Goal: Task Accomplishment & Management: Manage account settings

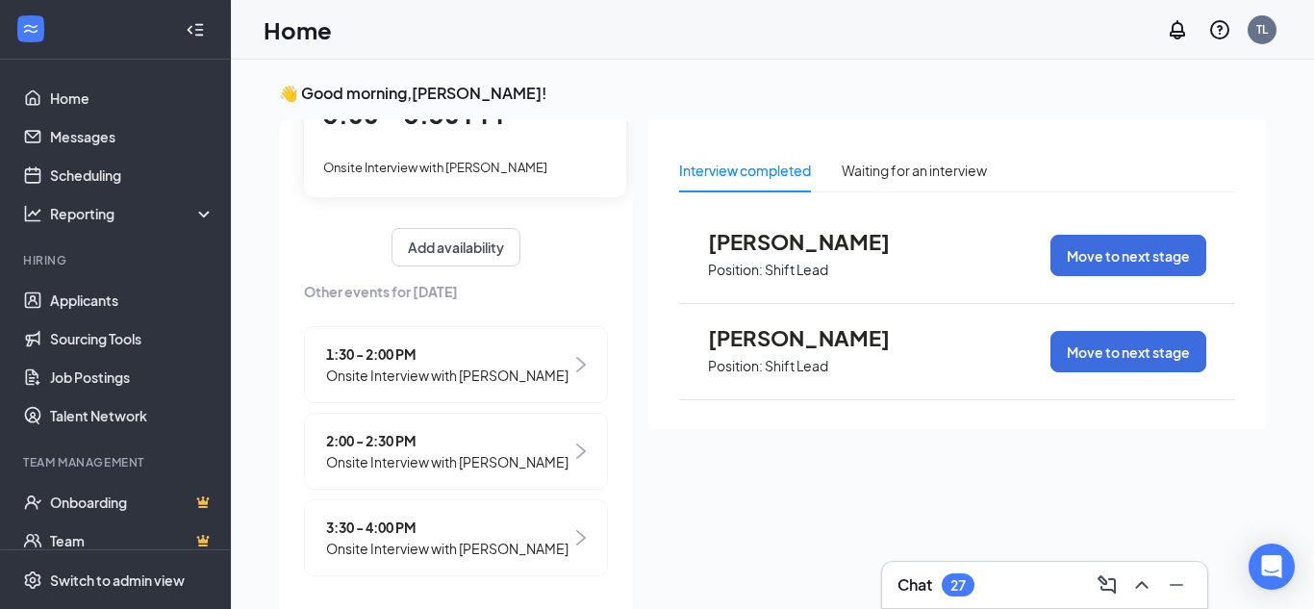
scroll to position [204, 0]
click at [396, 430] on span "2:00 - 2:30 PM" at bounding box center [447, 440] width 242 height 21
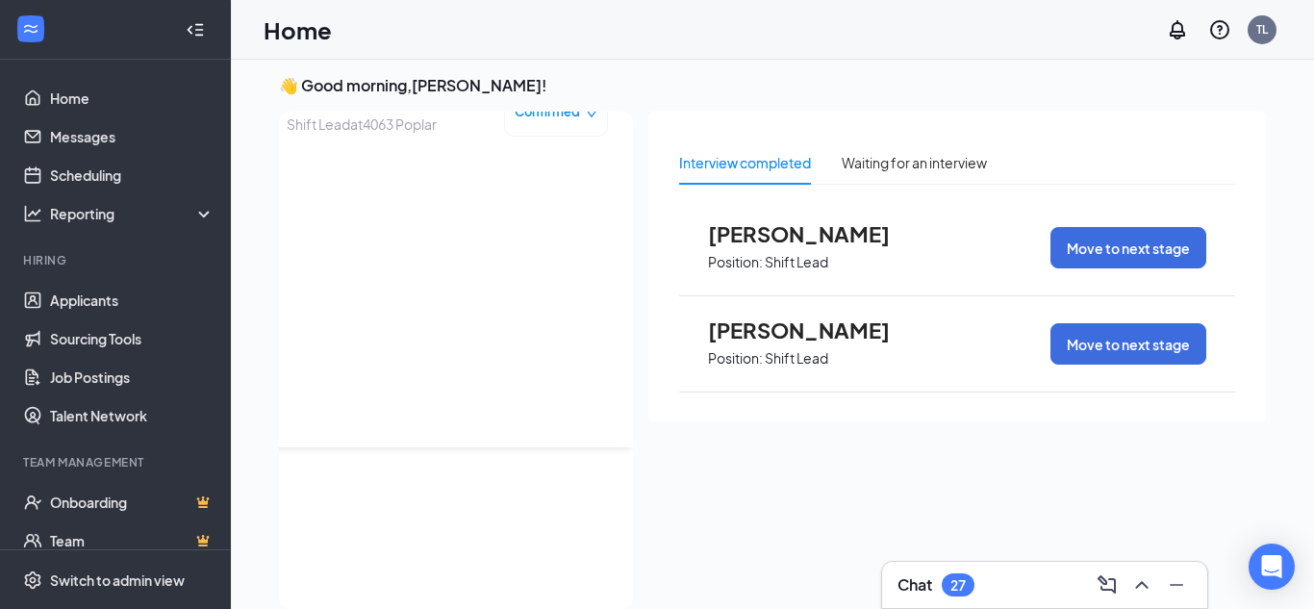
scroll to position [0, 0]
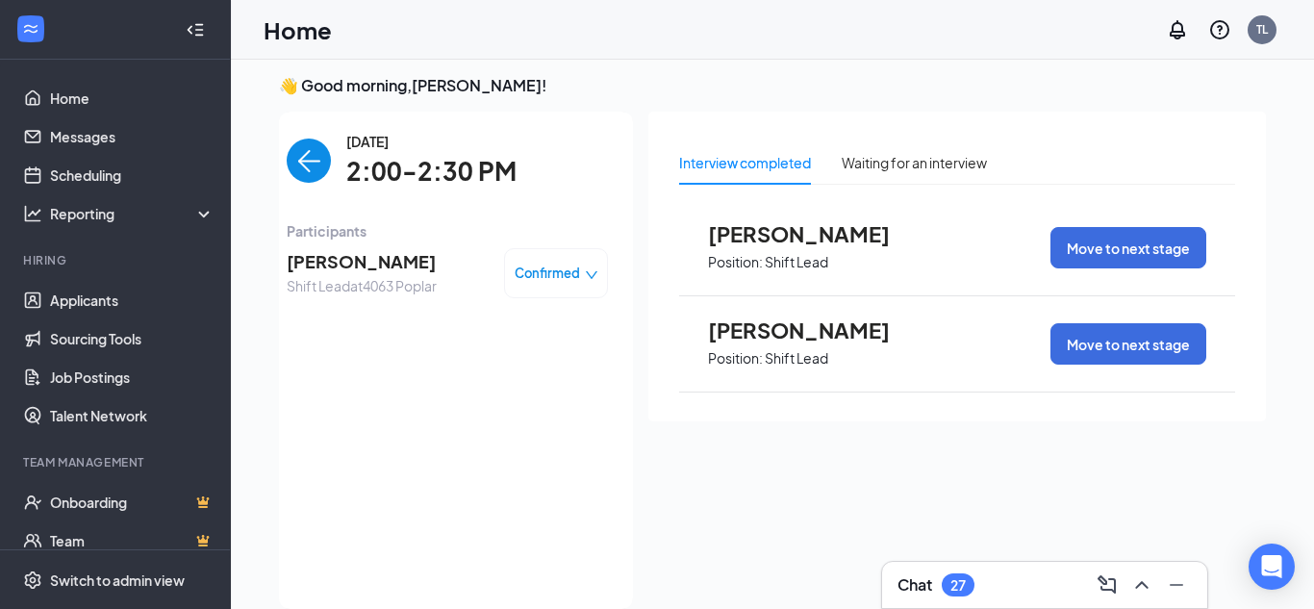
click at [369, 258] on span "[PERSON_NAME]" at bounding box center [362, 261] width 150 height 27
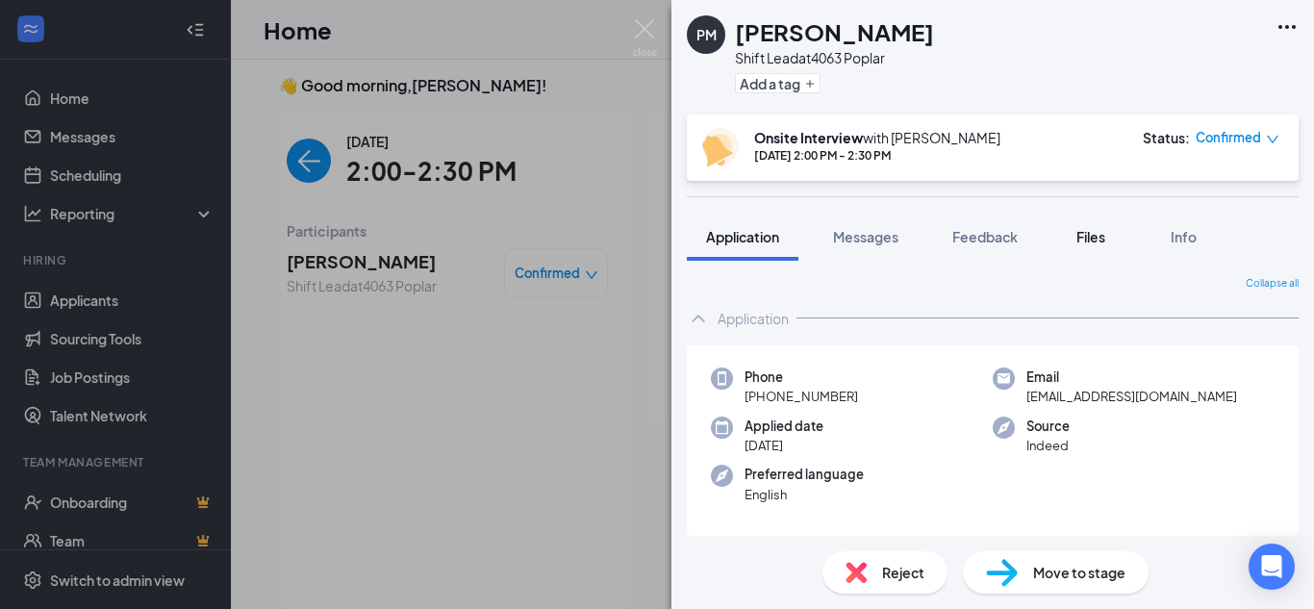
click at [1106, 233] on span "Files" at bounding box center [1091, 236] width 29 height 17
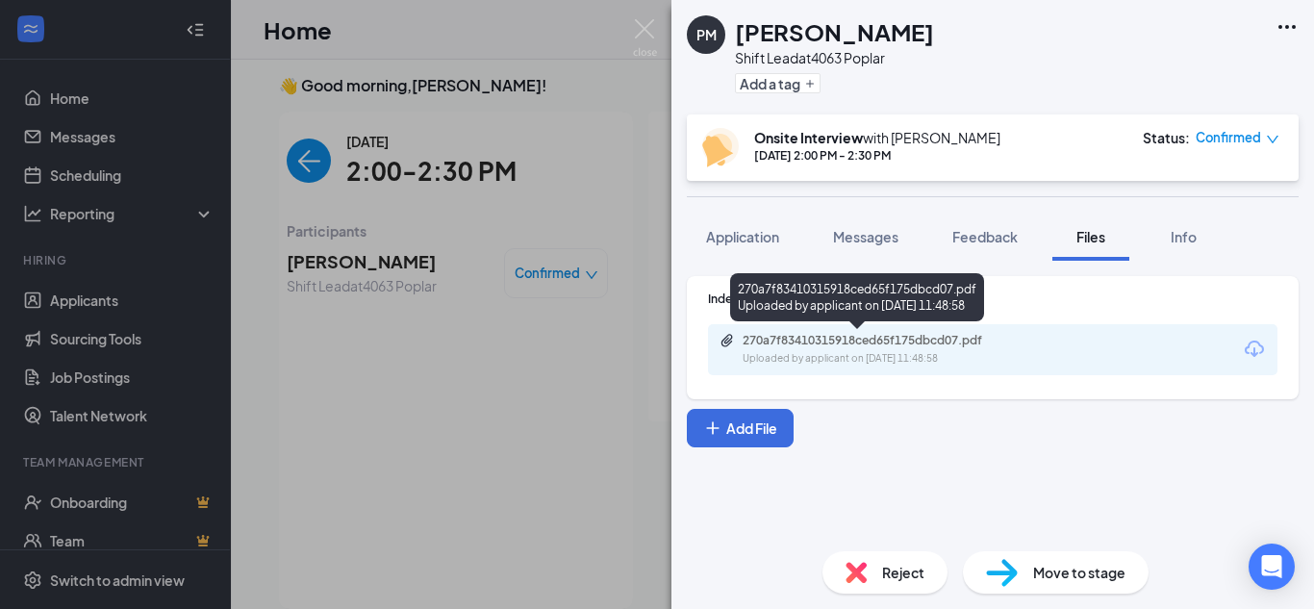
click at [941, 351] on div "Uploaded by applicant on Aug 22, 2025 at 11:48:58" at bounding box center [887, 358] width 289 height 15
click at [849, 334] on div "270a7f83410315918ced65f175dbcd07.pdf" at bounding box center [877, 340] width 269 height 15
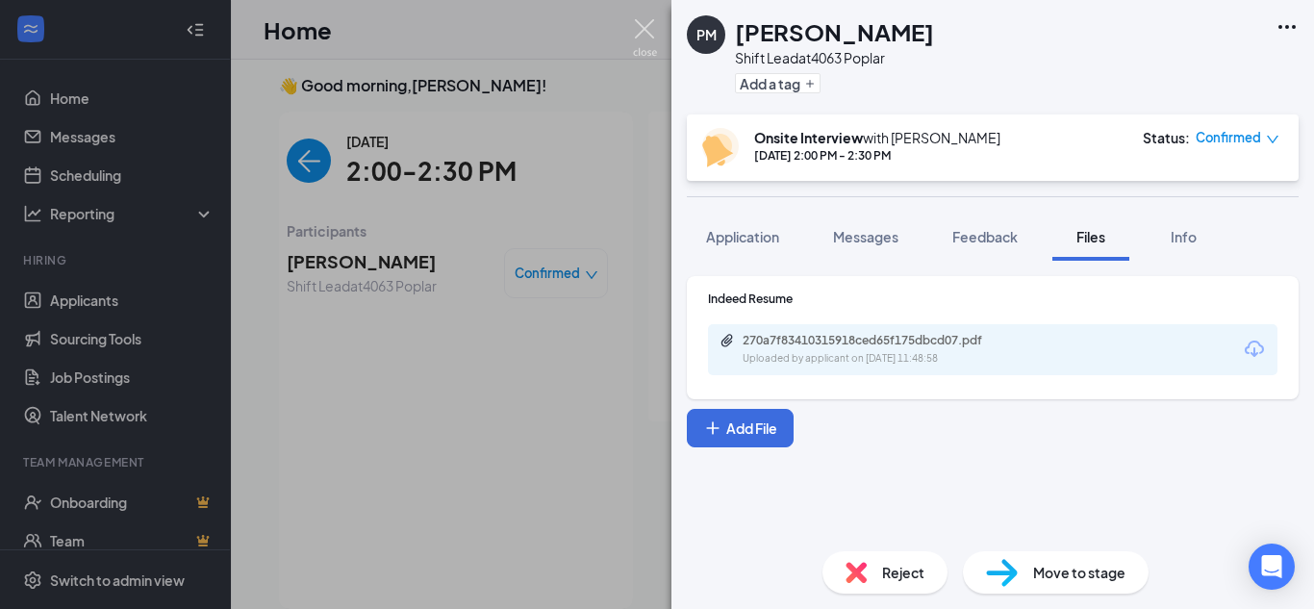
click at [650, 42] on img at bounding box center [645, 38] width 24 height 38
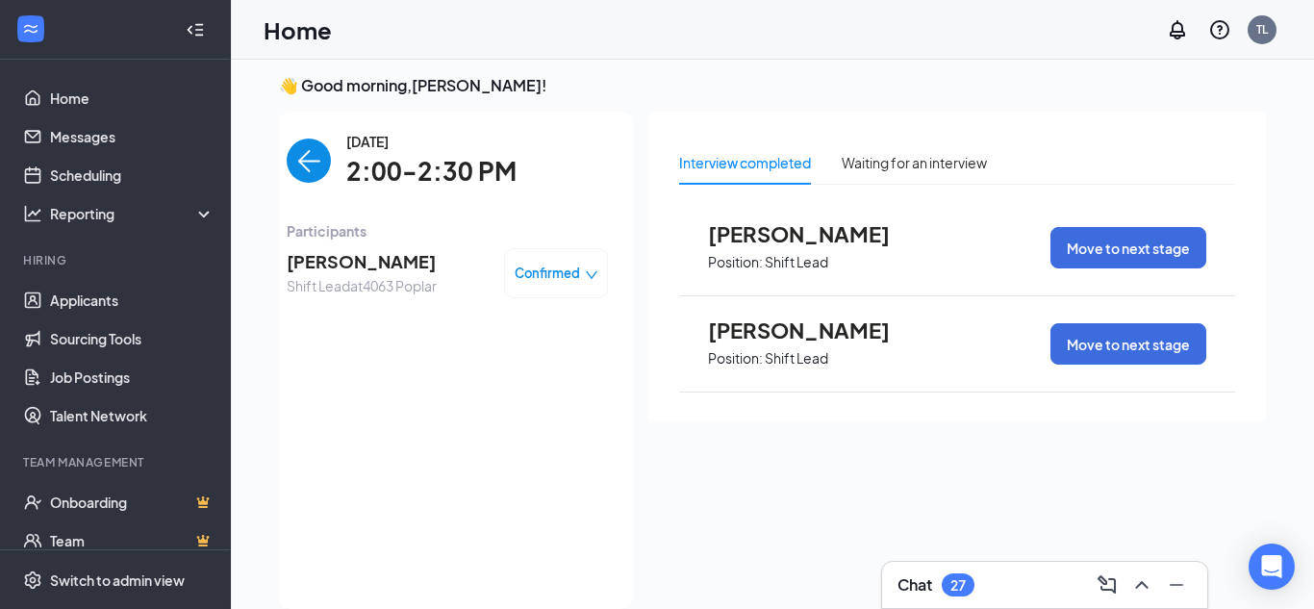
click at [310, 144] on img "back-button" at bounding box center [309, 161] width 44 height 44
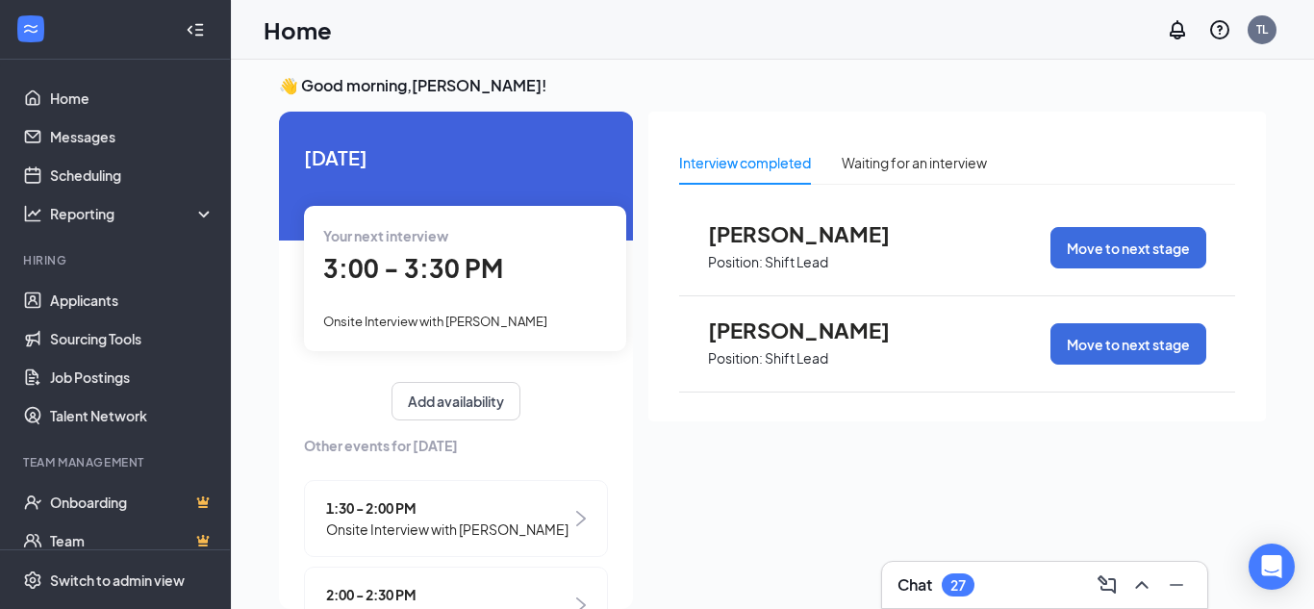
scroll to position [204, 0]
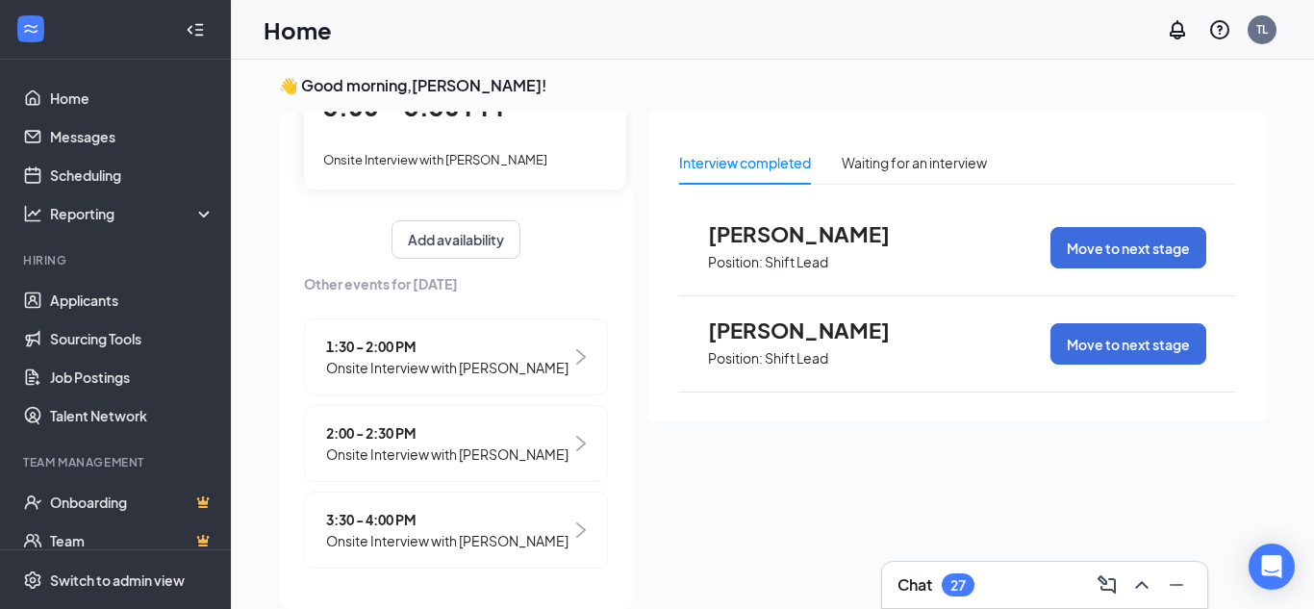
click at [386, 532] on span "Onsite Interview with [PERSON_NAME]" at bounding box center [447, 540] width 242 height 21
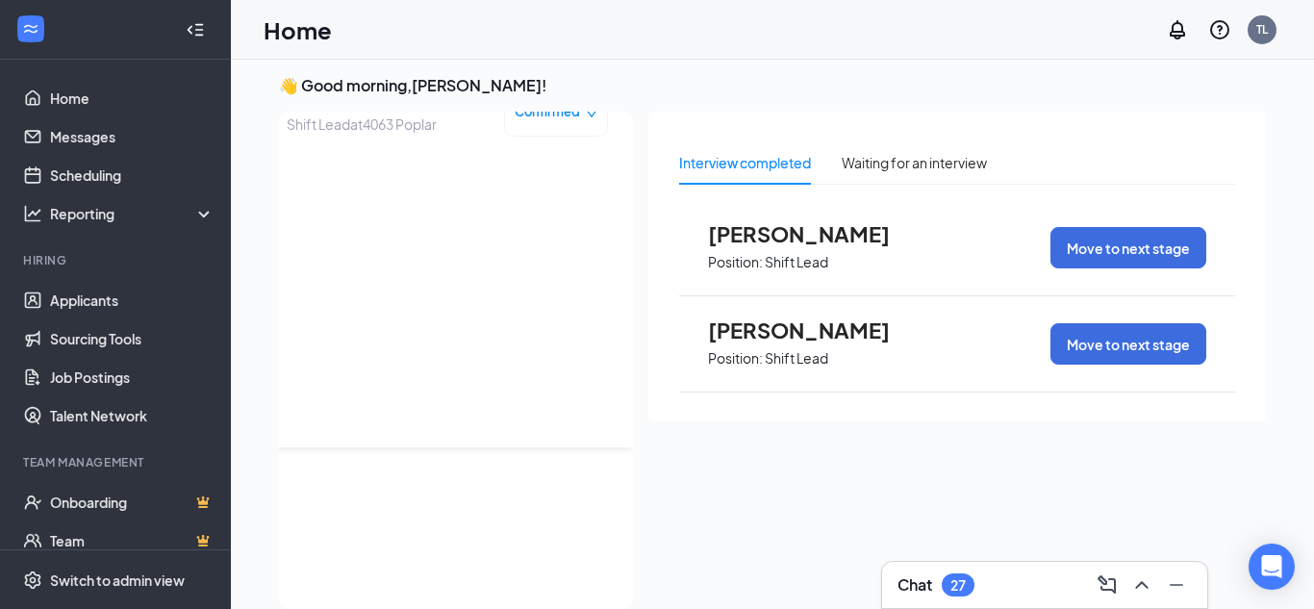
scroll to position [0, 0]
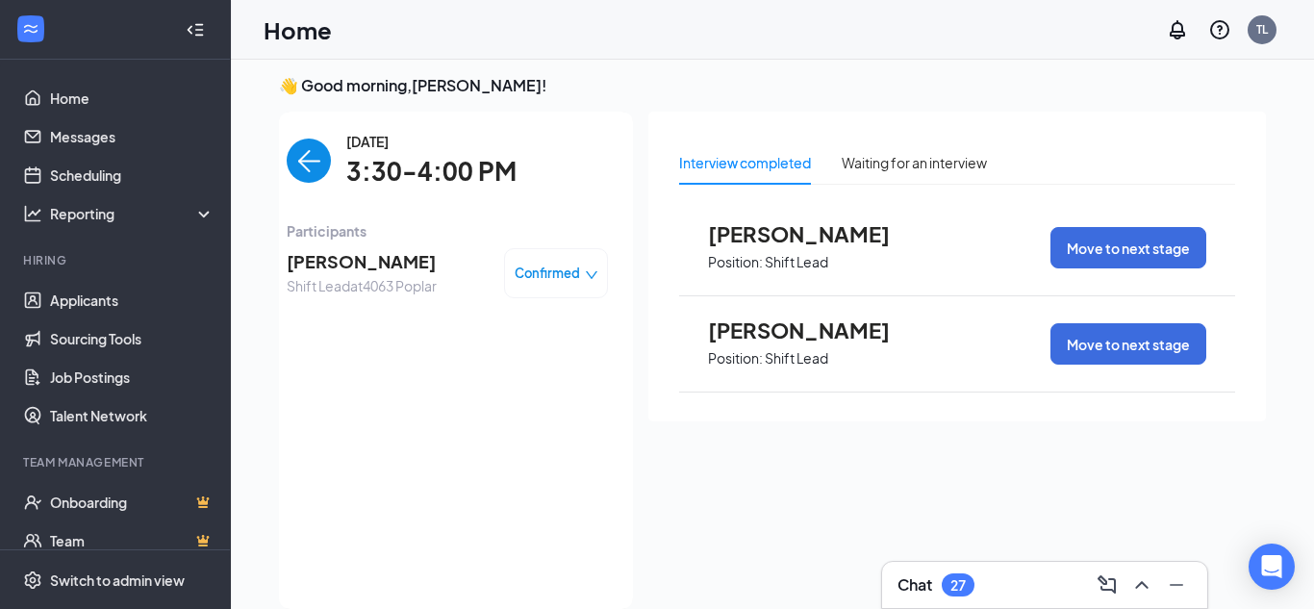
click at [344, 262] on span "[PERSON_NAME]" at bounding box center [362, 261] width 150 height 27
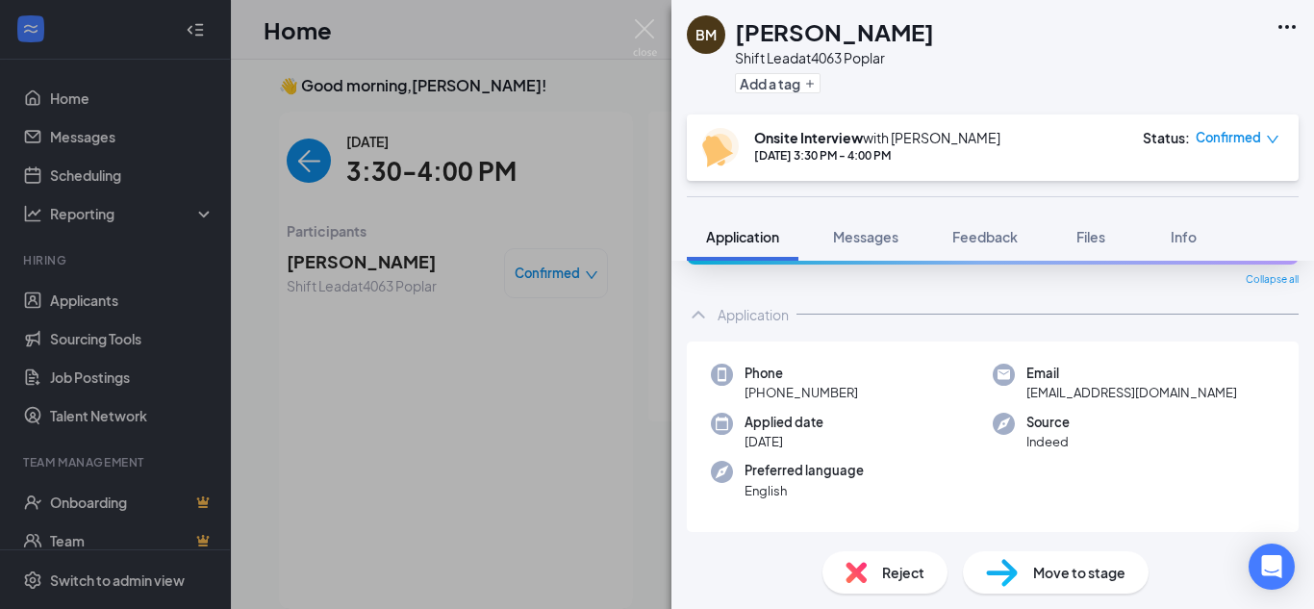
scroll to position [70, 0]
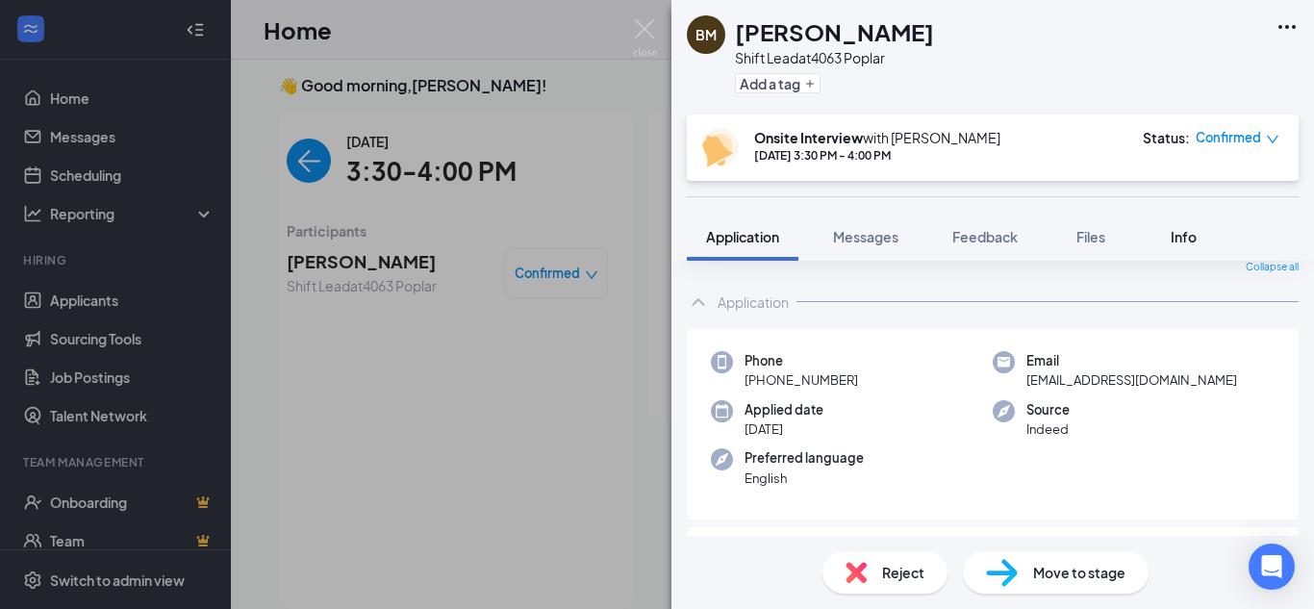
click at [1177, 240] on span "Info" at bounding box center [1184, 236] width 26 height 17
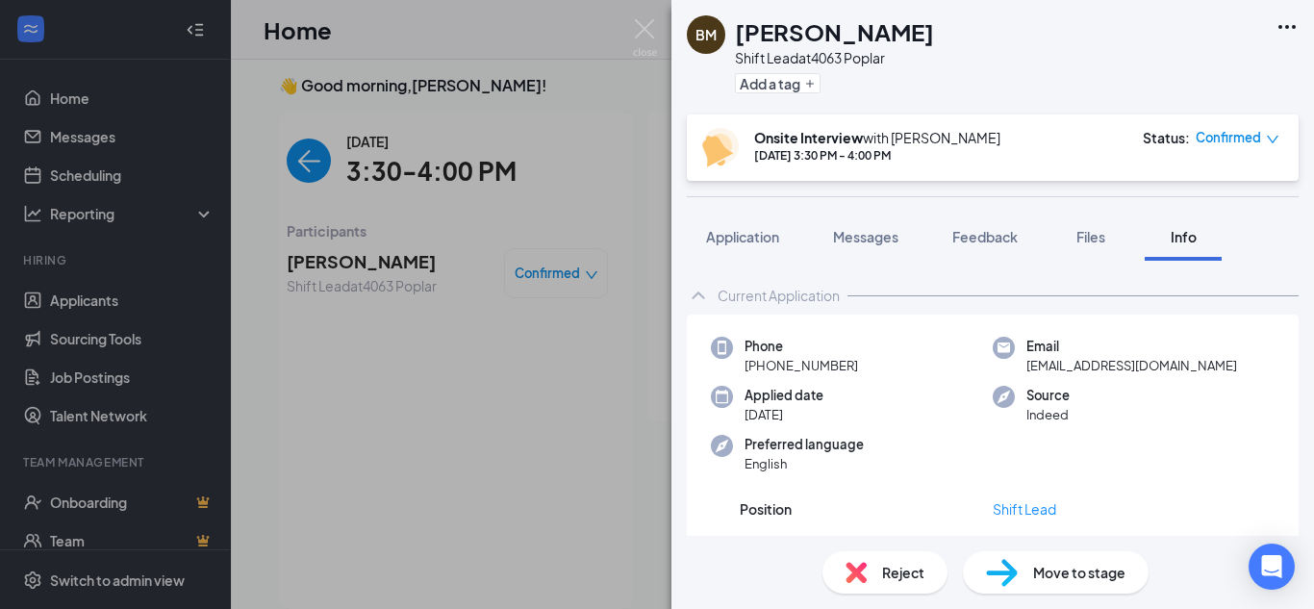
click at [74, 100] on div "BM Brittany Mabry Shift Lead at 4063 Poplar Add a tag Onsite Interview with Tre…" at bounding box center [657, 304] width 1314 height 609
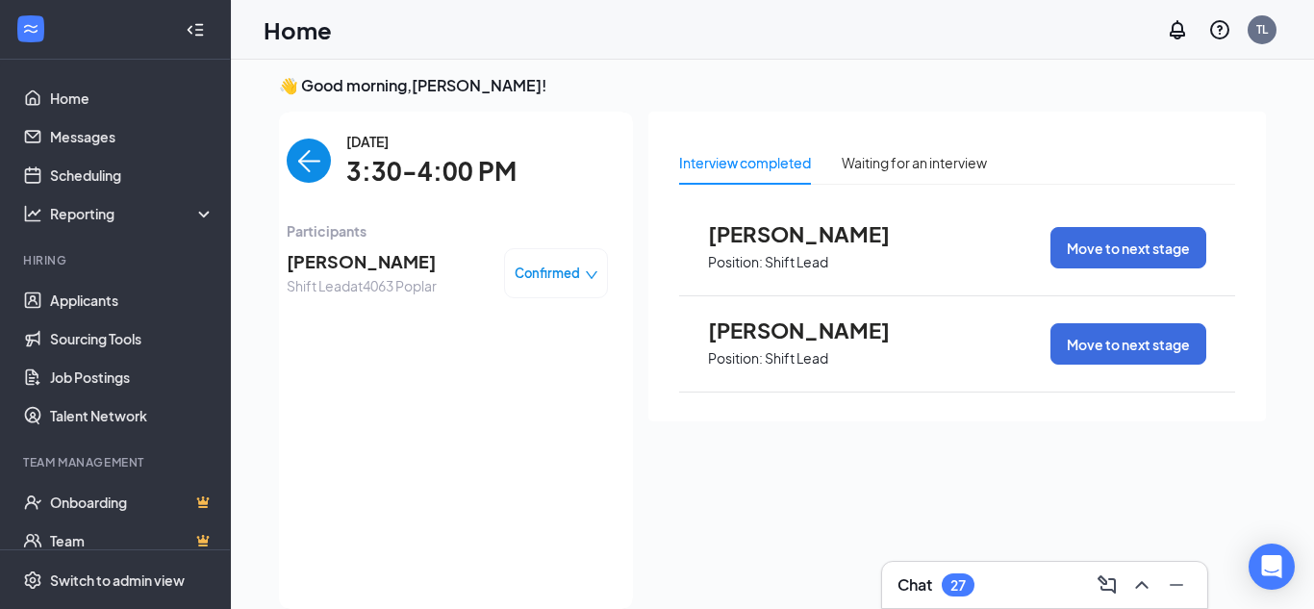
click at [351, 263] on span "[PERSON_NAME]" at bounding box center [362, 261] width 150 height 27
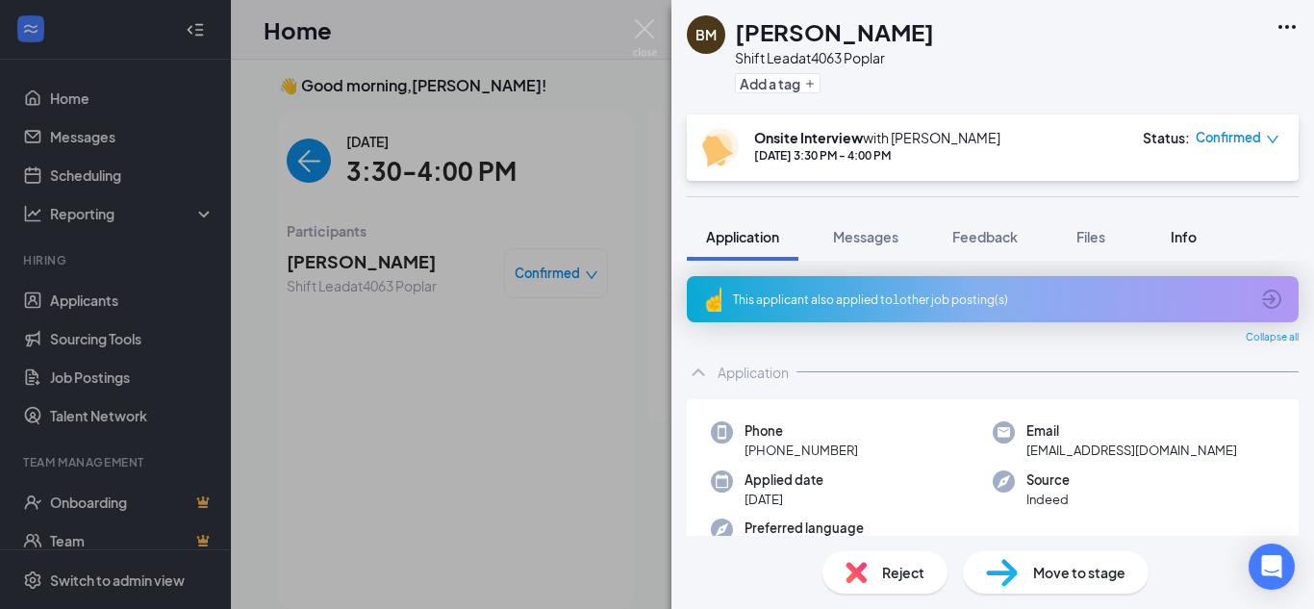
click at [1187, 241] on span "Info" at bounding box center [1184, 236] width 26 height 17
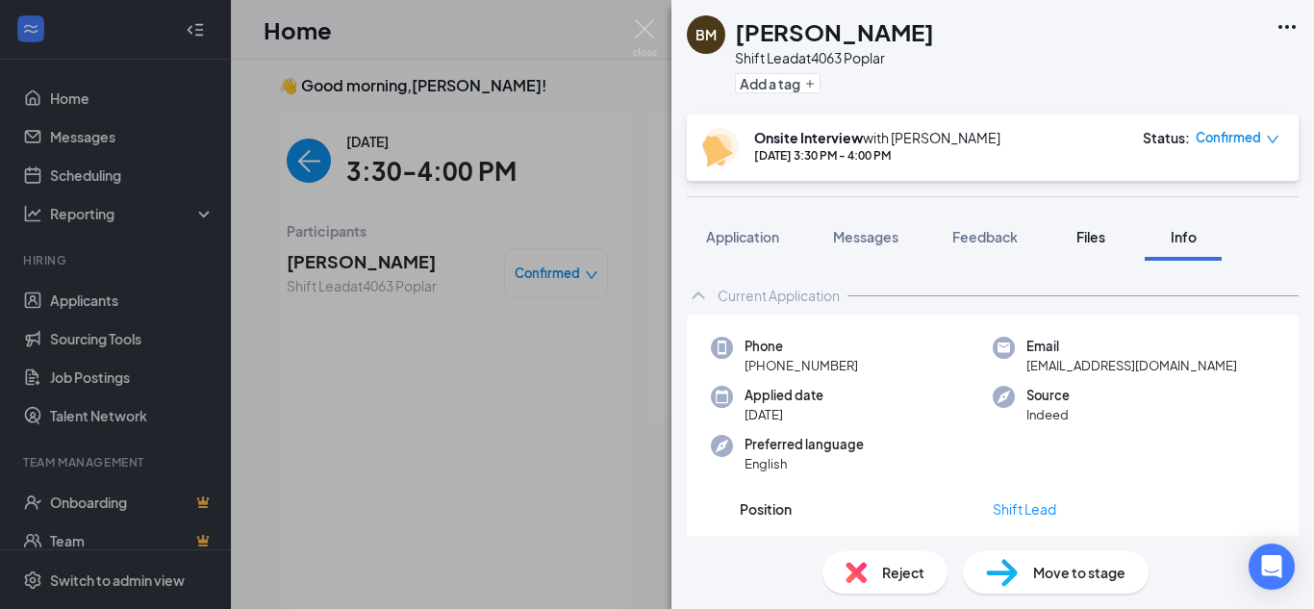
click at [1100, 241] on span "Files" at bounding box center [1091, 236] width 29 height 17
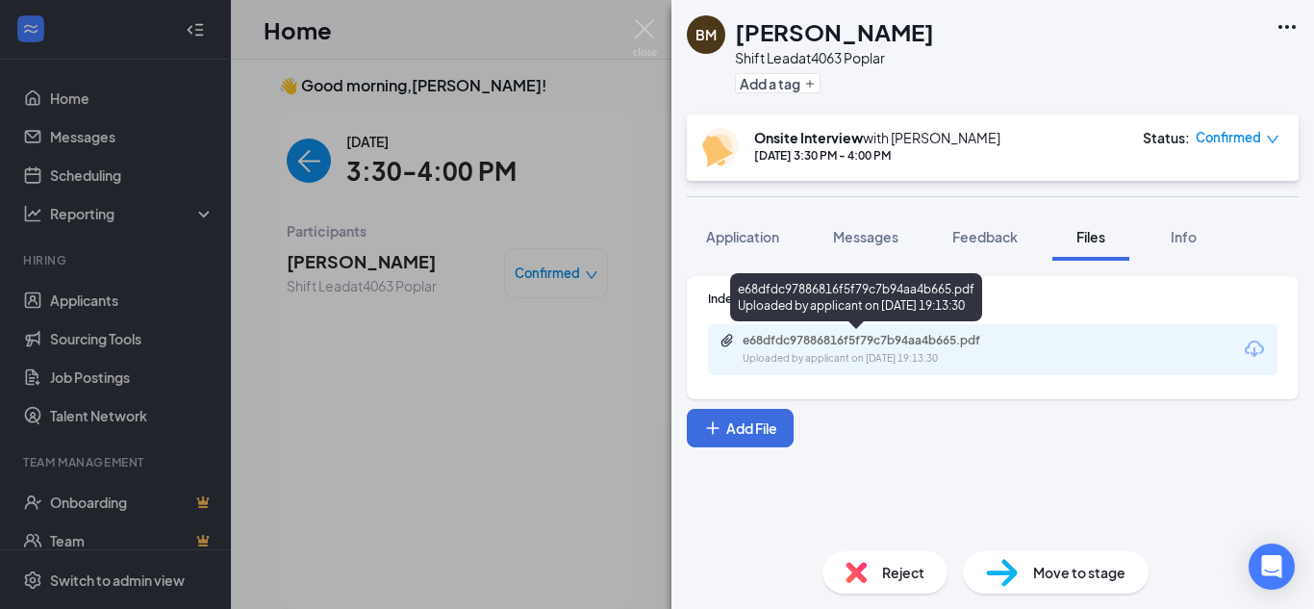
click at [835, 355] on div "Uploaded by applicant on [DATE] 19:13:30" at bounding box center [887, 358] width 289 height 15
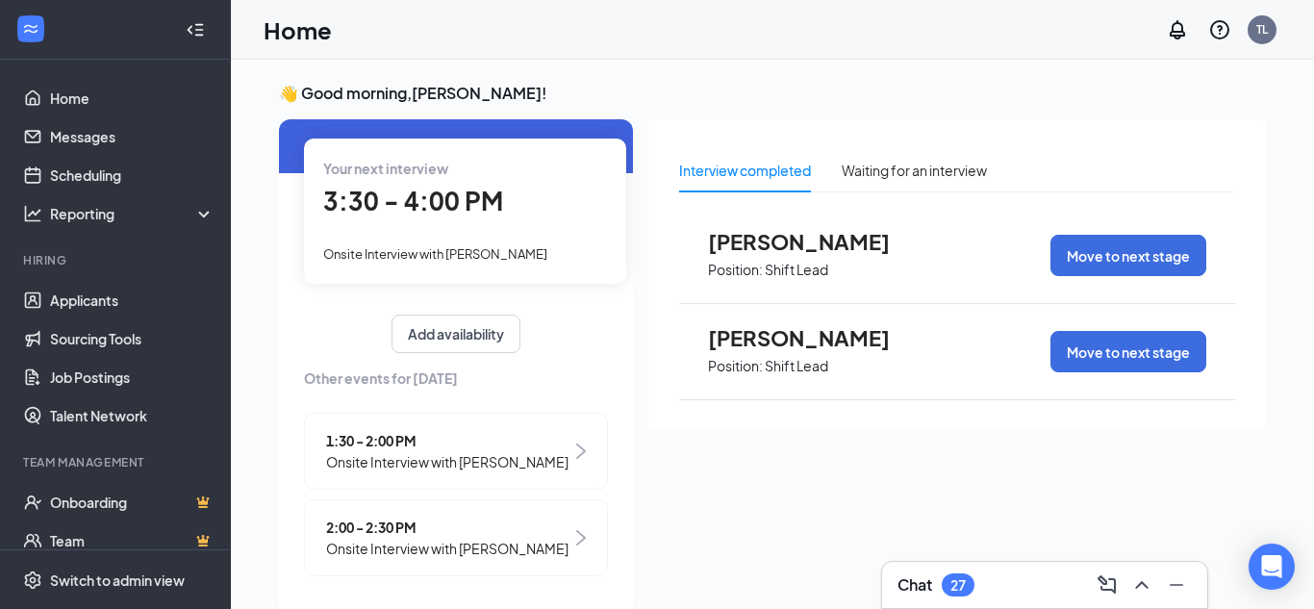
scroll to position [117, 0]
click at [98, 178] on link "Scheduling" at bounding box center [132, 175] width 165 height 38
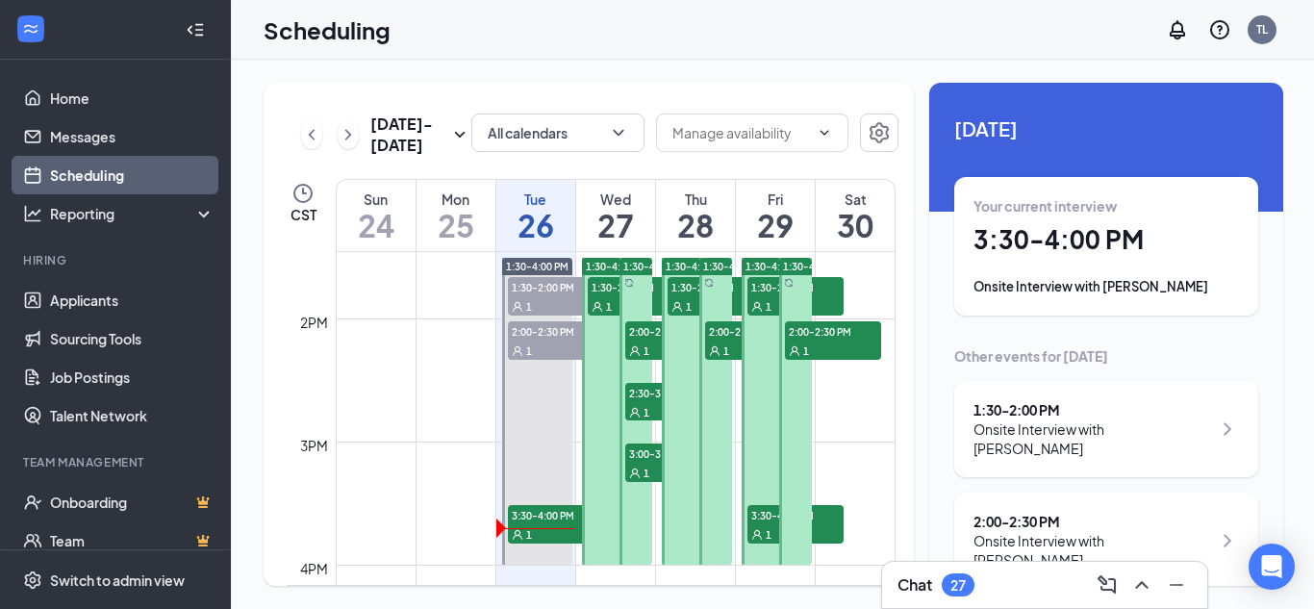
scroll to position [1664, 0]
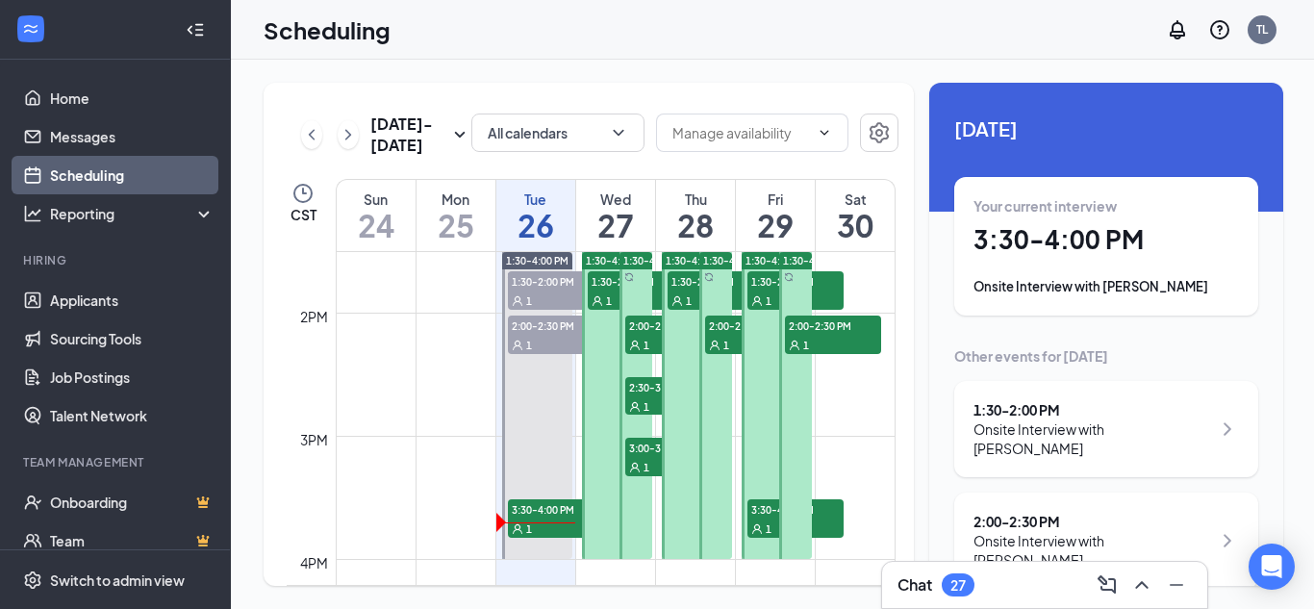
click at [603, 283] on span "1:30-2:00 PM" at bounding box center [636, 280] width 96 height 19
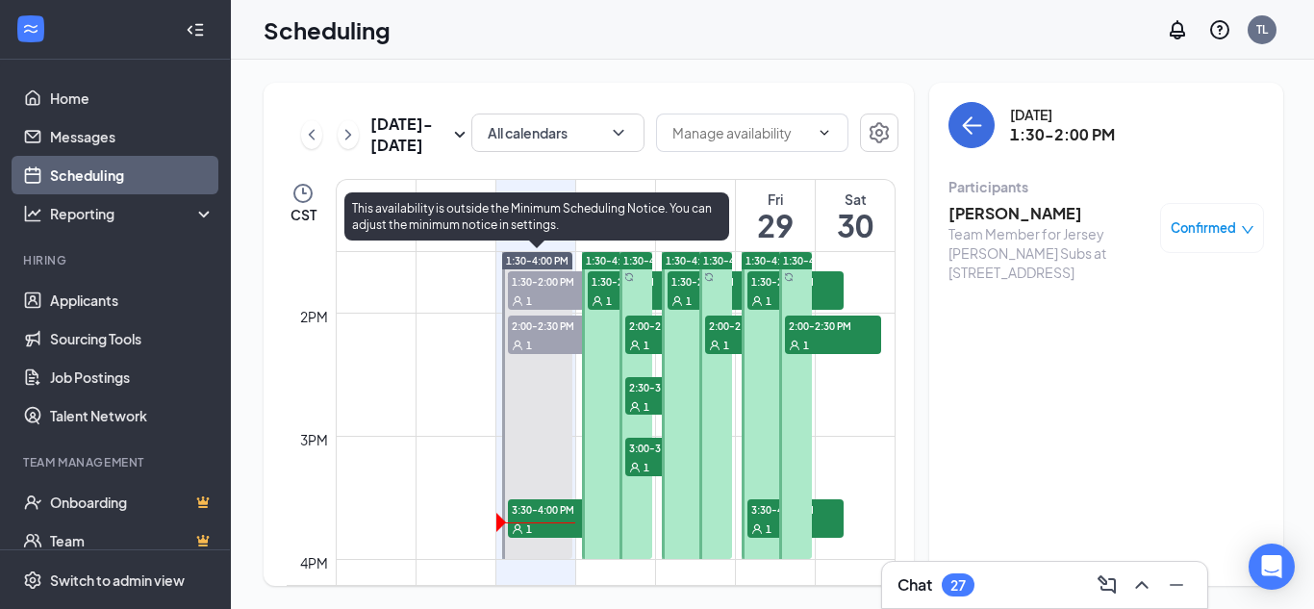
click at [536, 339] on div "1" at bounding box center [556, 344] width 96 height 19
click at [546, 522] on div "1" at bounding box center [556, 528] width 96 height 19
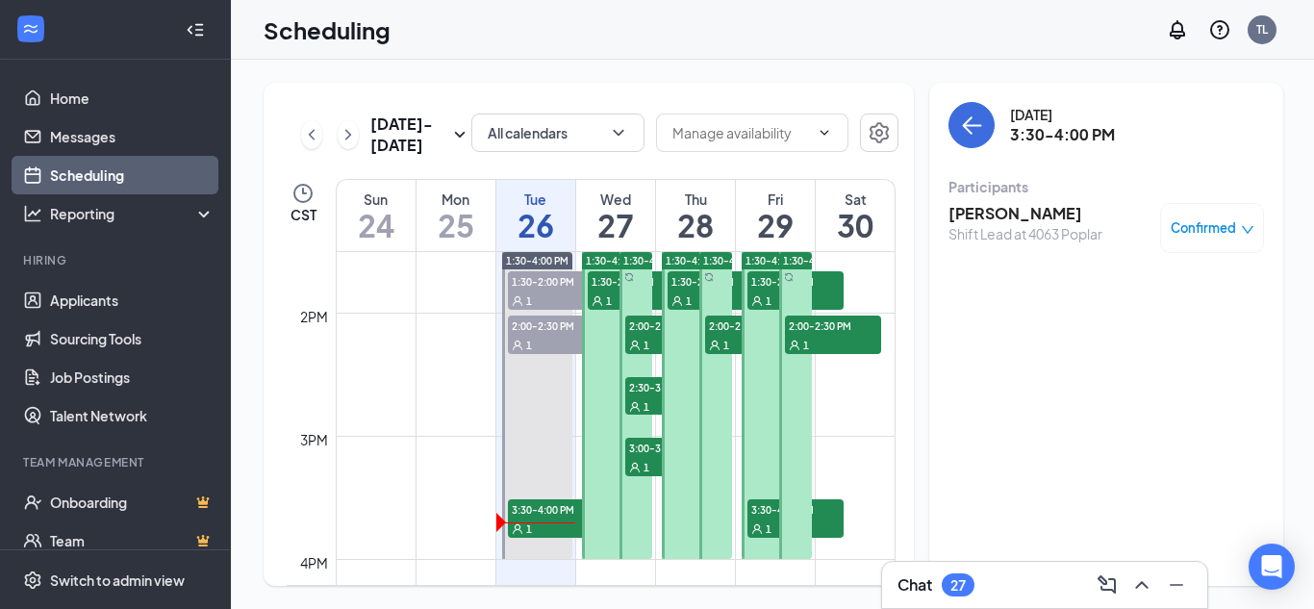
click at [1204, 220] on span "Confirmed" at bounding box center [1203, 227] width 65 height 19
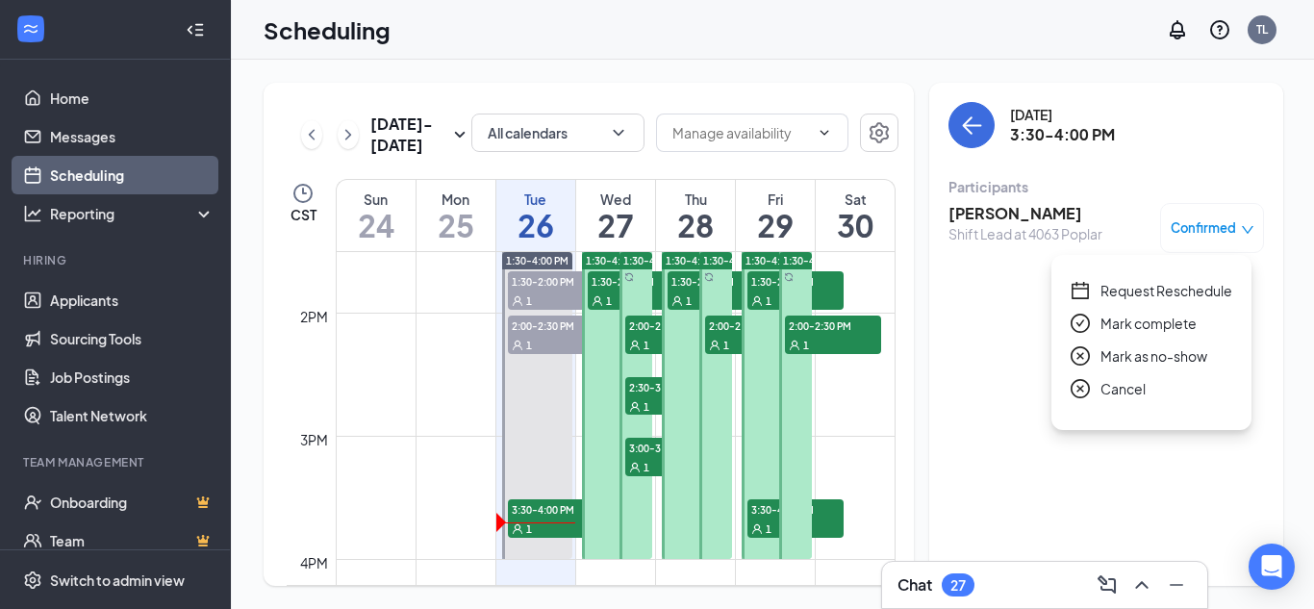
click at [1173, 324] on span "Mark complete" at bounding box center [1149, 323] width 96 height 21
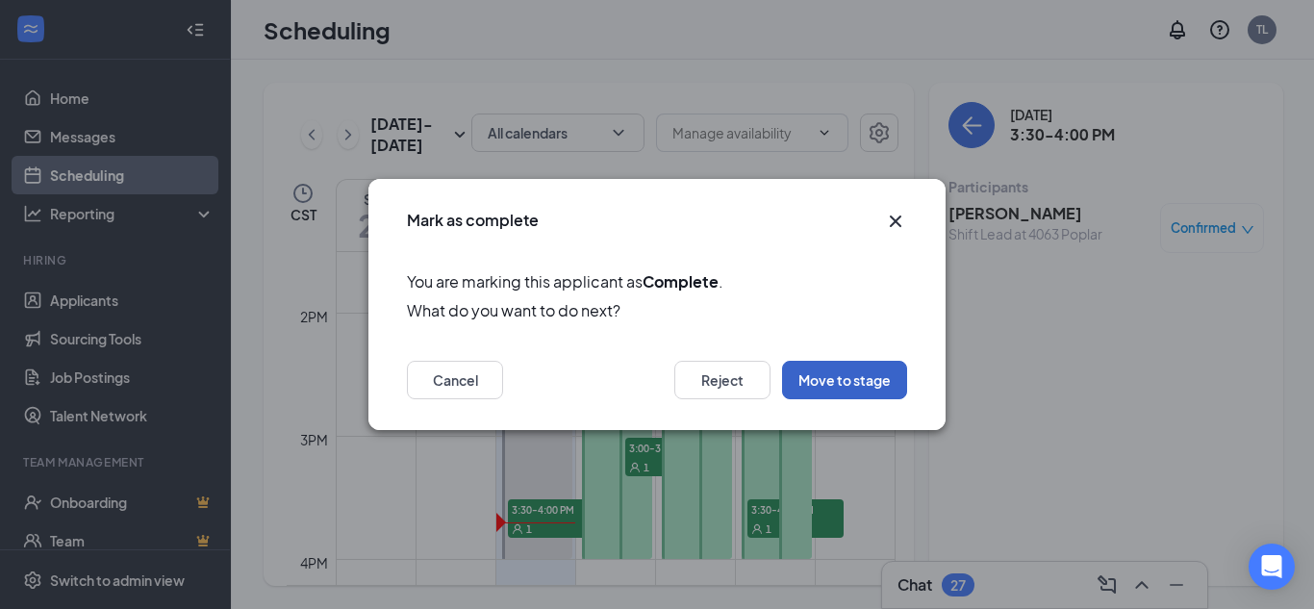
click at [836, 373] on button "Move to stage" at bounding box center [844, 380] width 125 height 38
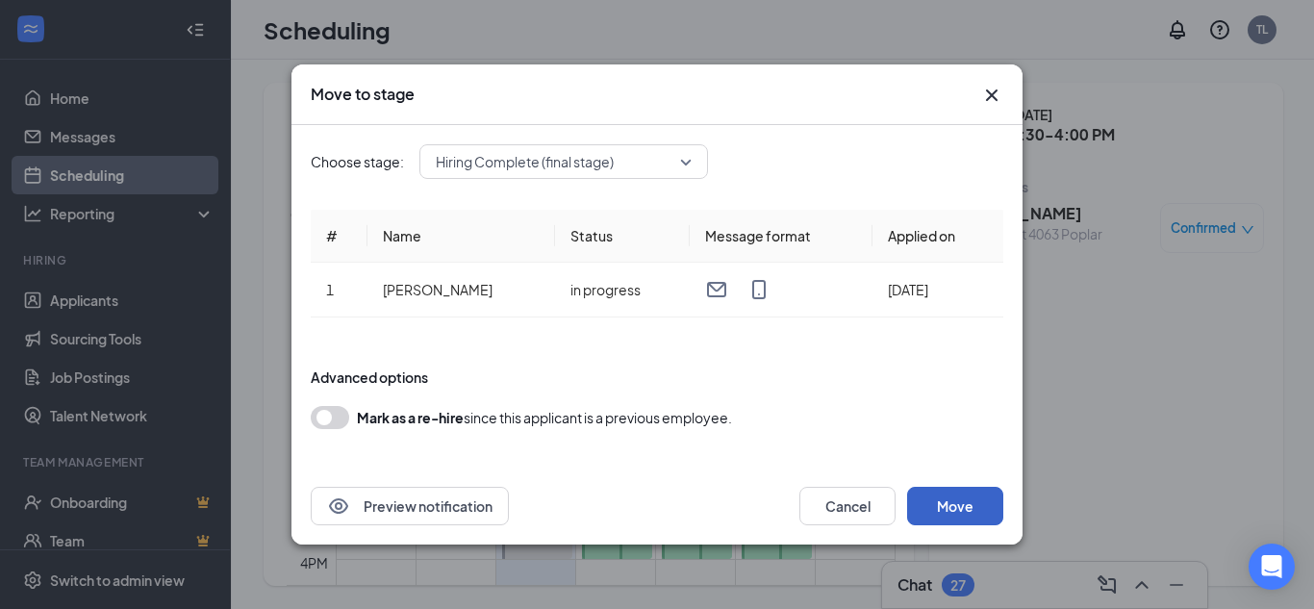
click at [961, 505] on button "Move" at bounding box center [955, 506] width 96 height 38
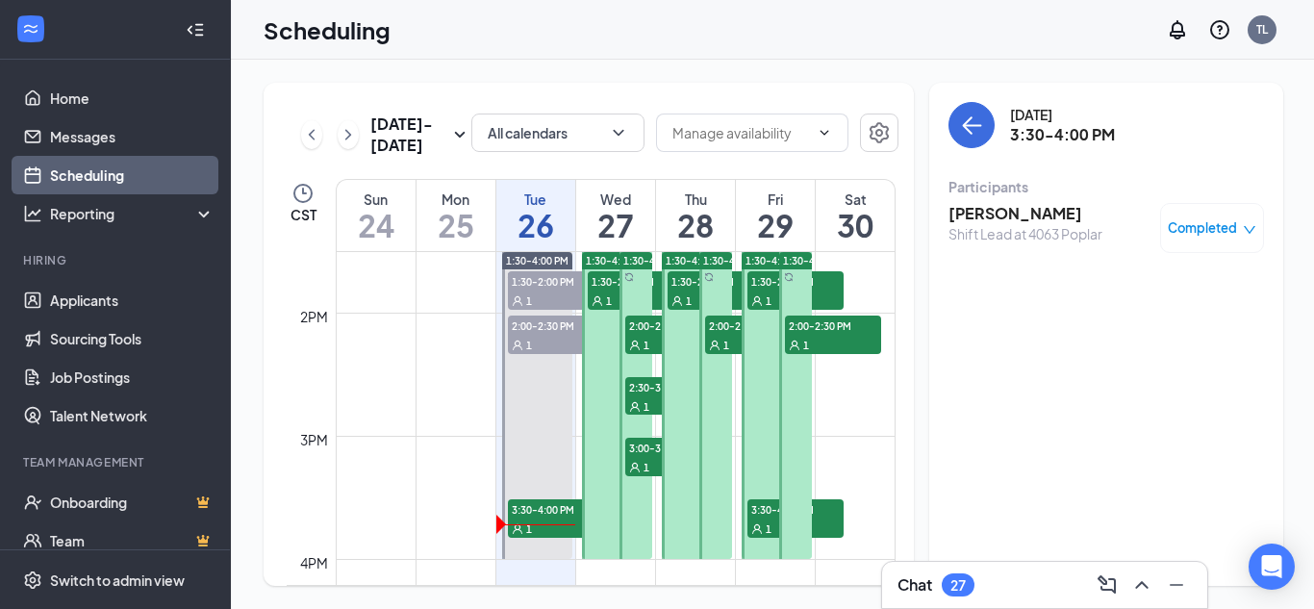
click at [601, 302] on icon "User" at bounding box center [598, 301] width 12 height 12
click at [646, 335] on div "1" at bounding box center [673, 344] width 96 height 19
click at [642, 390] on span "2:30-3:00 PM" at bounding box center [673, 386] width 96 height 19
click at [638, 448] on span "3:00-3:30 PM" at bounding box center [673, 447] width 96 height 19
click at [682, 299] on icon "User" at bounding box center [678, 301] width 12 height 12
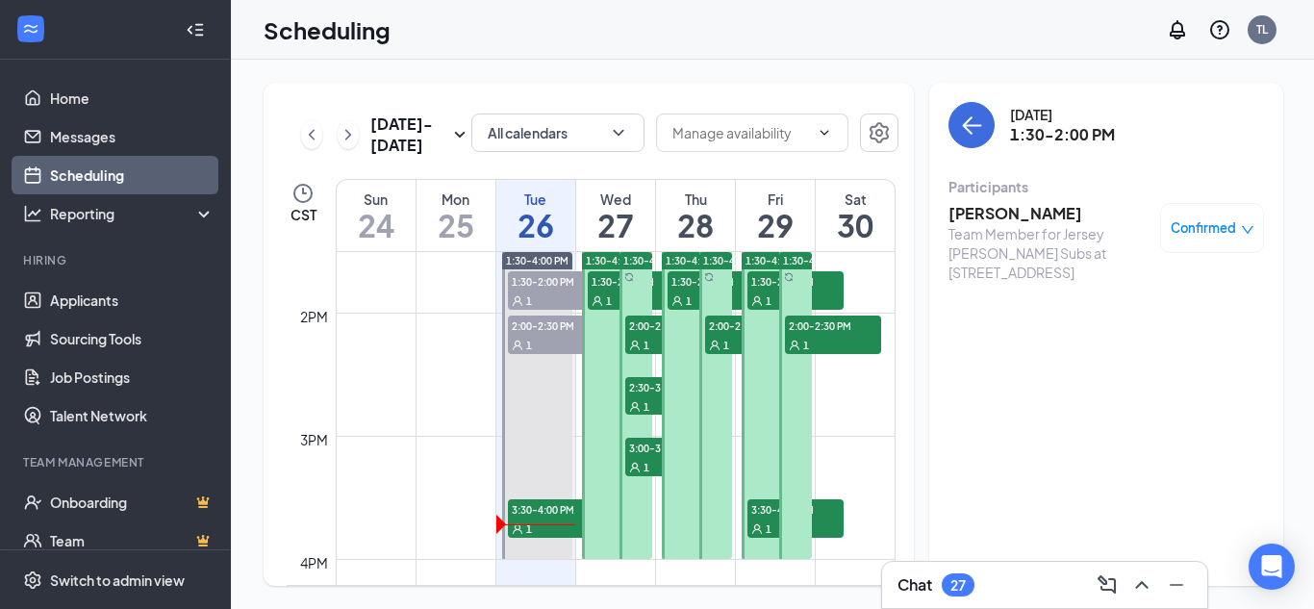
click at [725, 329] on span "2:00-2:30 PM" at bounding box center [753, 325] width 96 height 19
click at [766, 295] on span "1" at bounding box center [769, 300] width 6 height 13
click at [757, 513] on span "3:30-4:00 PM" at bounding box center [796, 508] width 96 height 19
click at [765, 293] on div "1" at bounding box center [796, 300] width 96 height 19
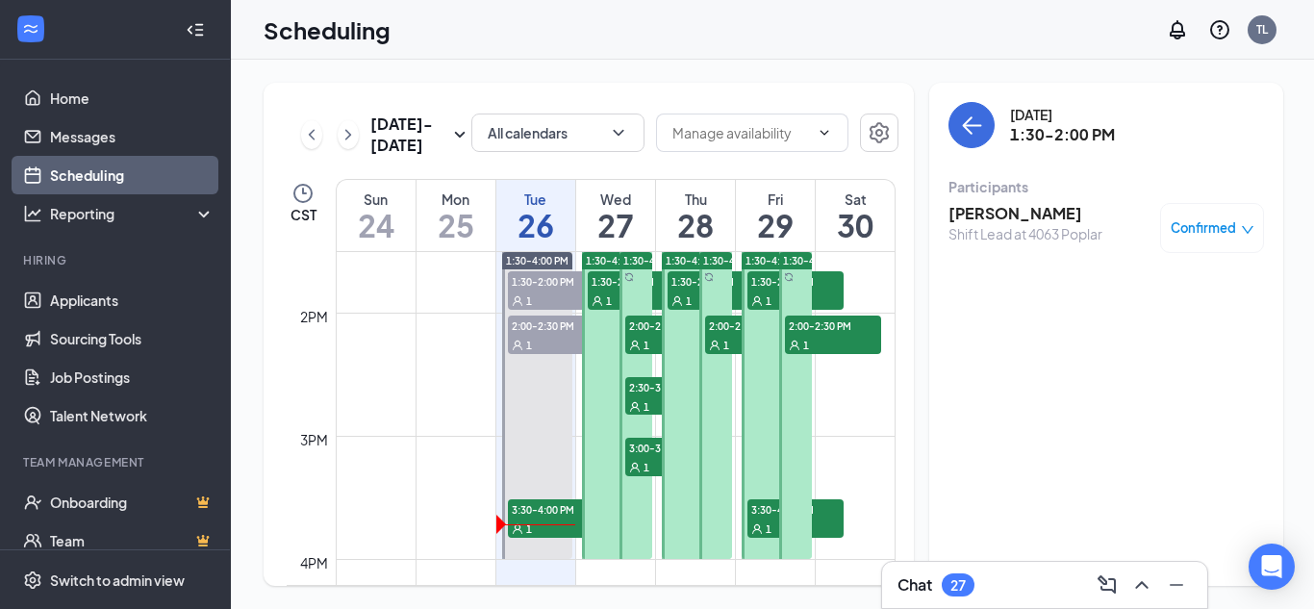
click at [809, 328] on span "2:00-2:30 PM" at bounding box center [833, 325] width 96 height 19
click at [96, 290] on link "Applicants" at bounding box center [132, 300] width 165 height 38
